Goal: Information Seeking & Learning: Learn about a topic

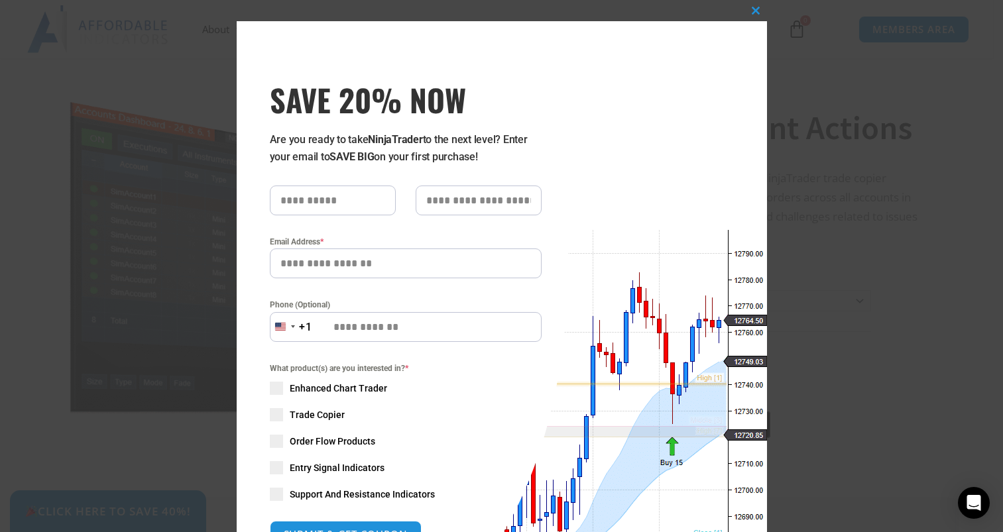
click at [357, 439] on span "Order Flow Products" at bounding box center [332, 441] width 85 height 13
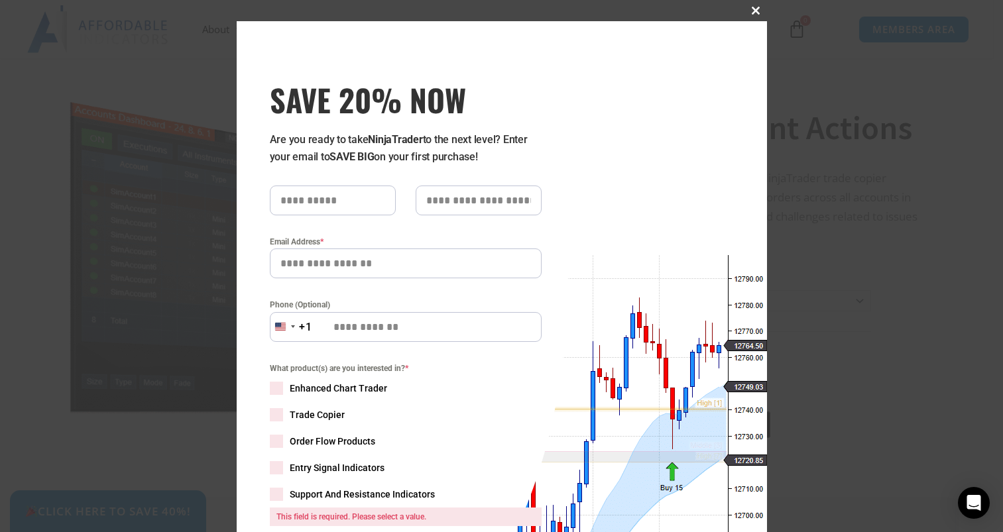
click at [753, 10] on span "SAVE 20% NOW popup" at bounding box center [755, 11] width 21 height 8
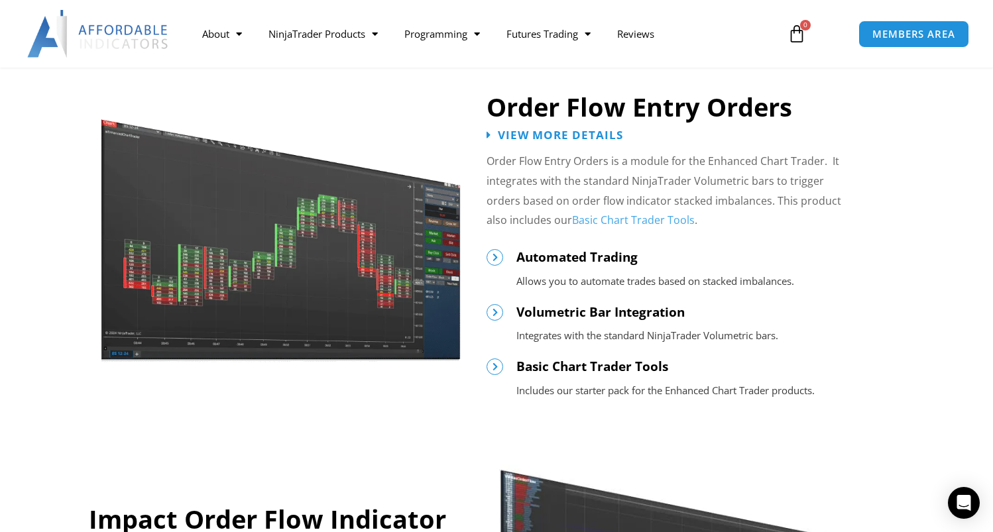
scroll to position [663, 0]
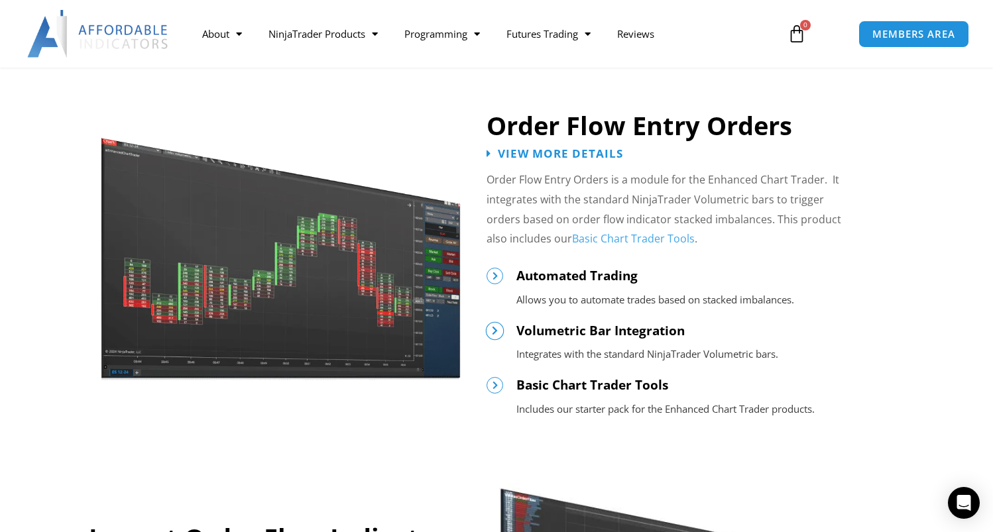
click at [493, 333] on icon at bounding box center [494, 330] width 9 height 9
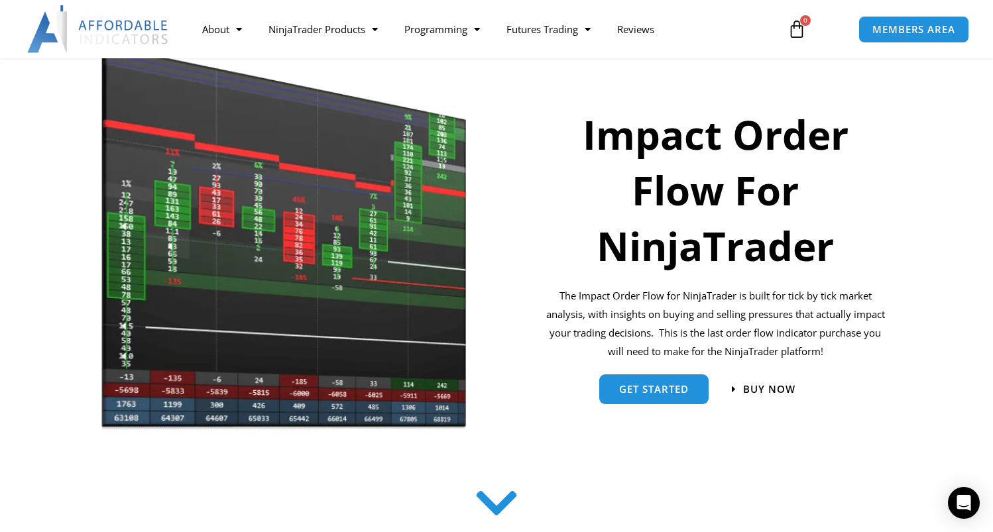
scroll to position [133, 0]
